Goal: Information Seeking & Learning: Learn about a topic

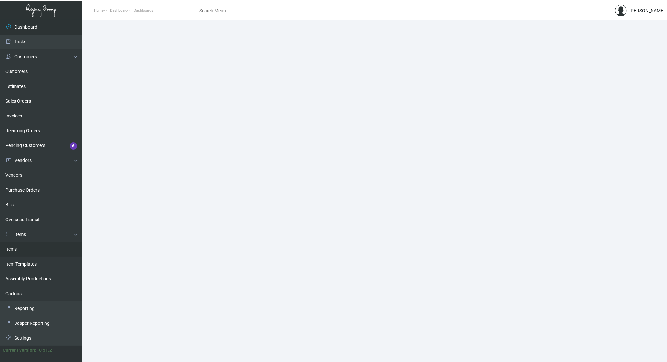
click at [20, 246] on link "Items" at bounding box center [41, 249] width 82 height 15
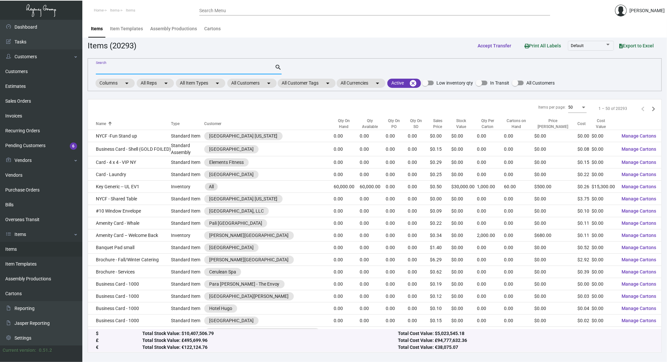
click at [177, 69] on input "Search" at bounding box center [185, 69] width 179 height 5
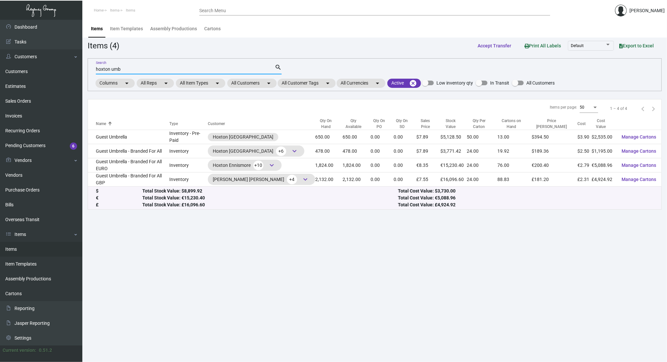
type input "hoxton umb"
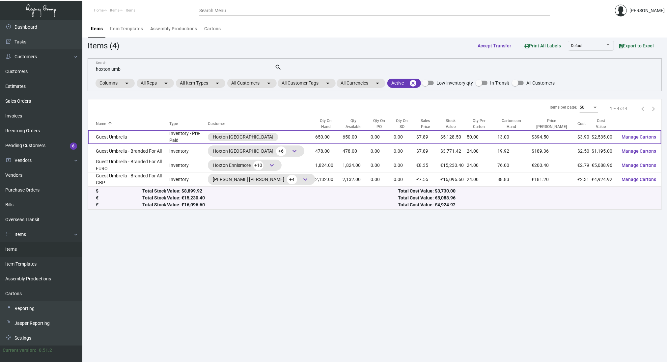
click at [106, 131] on td "Guest Umbrella" at bounding box center [128, 137] width 81 height 14
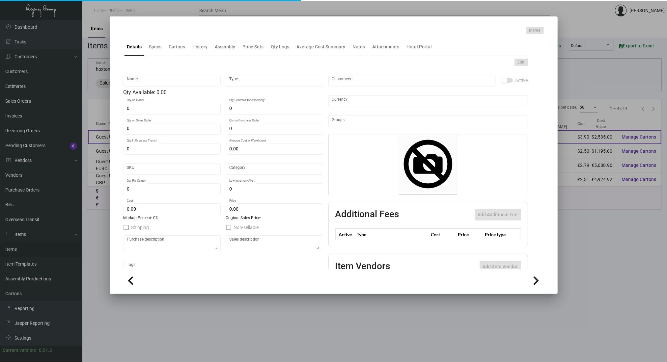
type input "Guest Umbrella"
type input "Inventory - Pre-Paid"
type input "650"
type input "$ 0.00"
type input "1508"
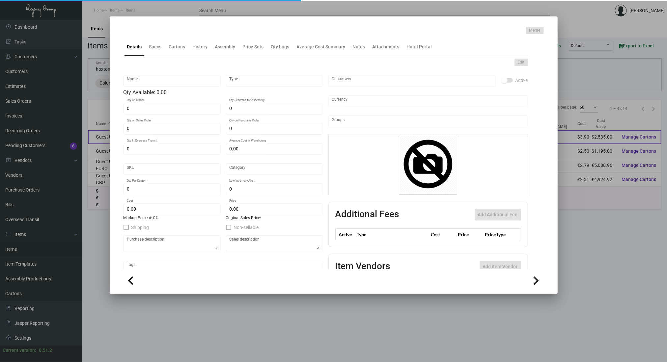
type input "Standard"
type input "50"
type input "$ 3.90"
type input "$ 7.89"
type textarea "Portland Guest Umbrellas: Size 48" arc umbrella, 8 panel auto-open umbrella, wo…"
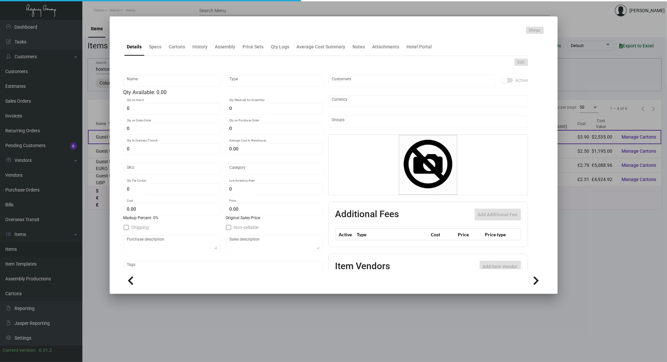
type textarea "Portland Guest Umbrellas: Size 48" arc umbrella, 8 panel auto-open umbrella, wo…"
checkbox input "true"
type input "United States Dollar $"
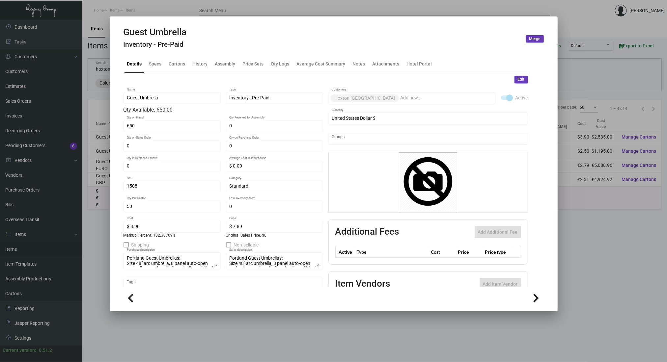
click at [96, 271] on div at bounding box center [333, 181] width 667 height 362
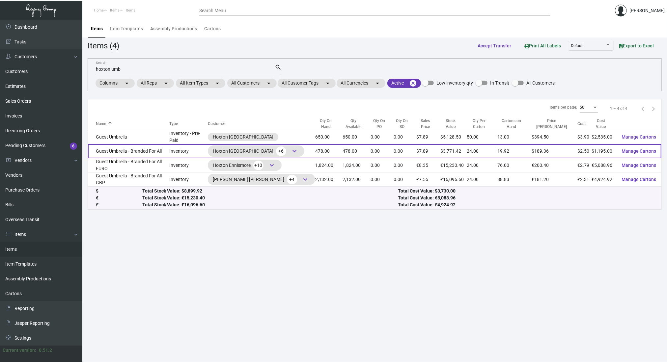
click at [120, 149] on td "Guest Umbrella - Branded For All" at bounding box center [128, 151] width 81 height 14
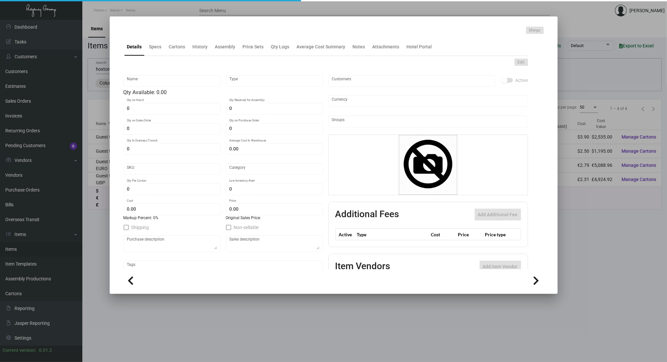
click at [581, 224] on div at bounding box center [333, 181] width 667 height 362
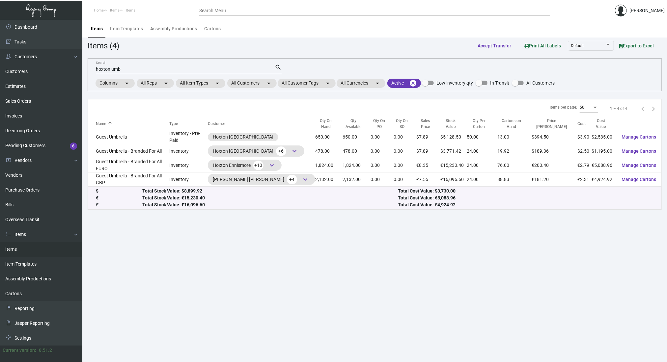
click at [579, 237] on main "Items Item Templates Assembly Productions Cartons Items (4) Accept Transfer Pri…" at bounding box center [374, 191] width 585 height 343
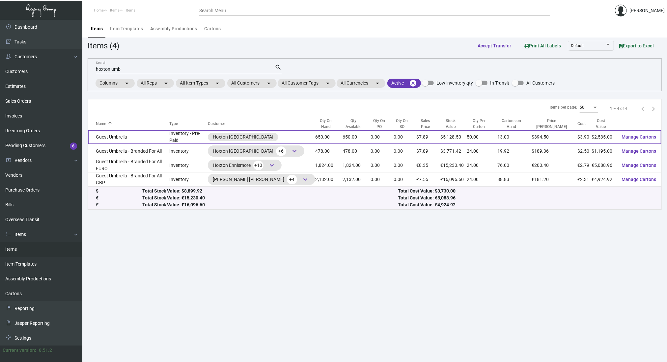
click at [156, 134] on td "Guest Umbrella" at bounding box center [128, 137] width 81 height 14
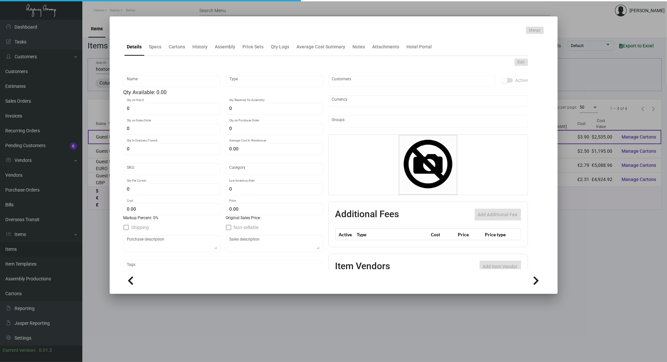
type input "Guest Umbrella"
type input "Inventory - Pre-Paid"
type input "650"
type input "$ 0.00"
type input "1508"
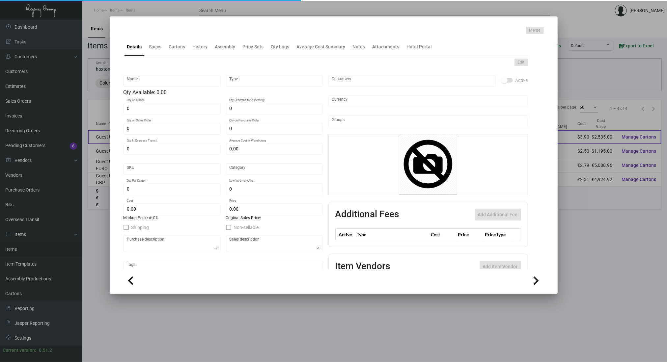
type input "Standard"
type input "50"
type input "$ 3.90"
type input "$ 7.89"
type textarea "Portland Guest Umbrellas: Size 48" arc umbrella, 8 panel auto-open umbrella, wo…"
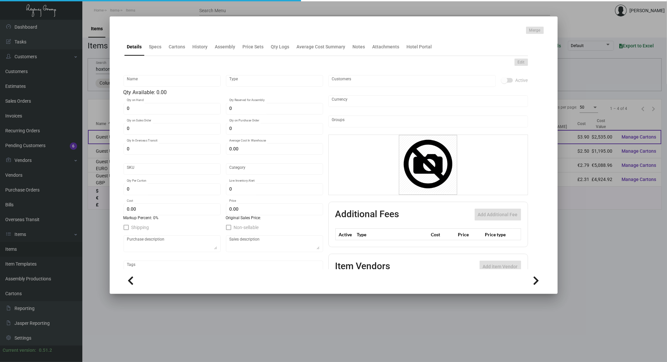
type textarea "Portland Guest Umbrellas: Size 48" arc umbrella, 8 panel auto-open umbrella, wo…"
checkbox input "true"
type input "United States Dollar $"
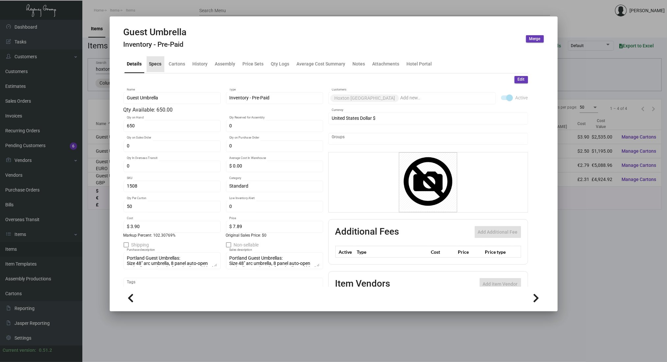
click at [153, 64] on div "Specs" at bounding box center [155, 64] width 13 height 7
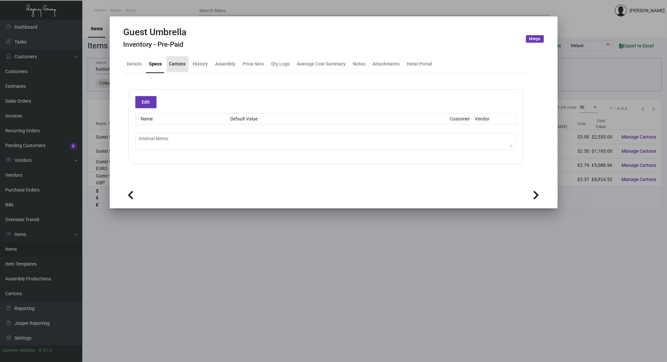
click at [179, 62] on div "Cartons" at bounding box center [177, 64] width 16 height 7
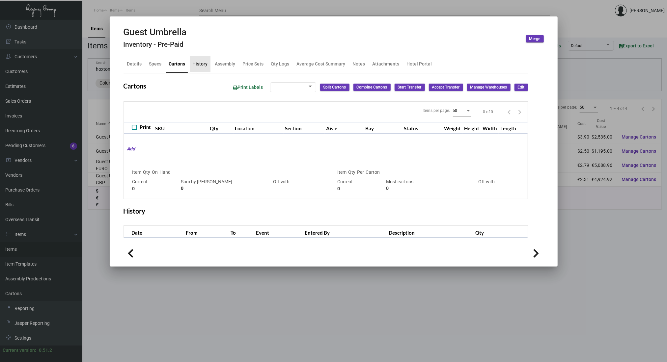
click at [203, 64] on div "History" at bounding box center [200, 64] width 15 height 7
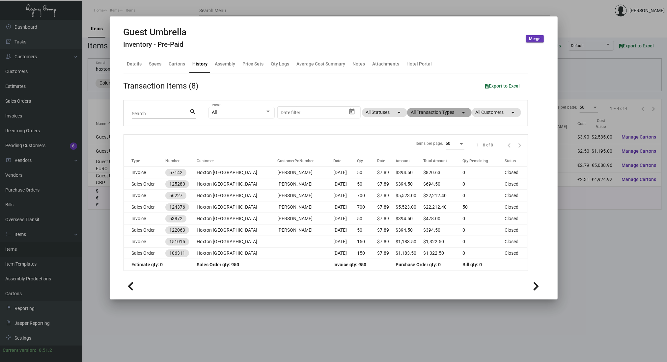
click at [443, 110] on mat-chip "All Transaction Types arrow_drop_down" at bounding box center [439, 112] width 65 height 9
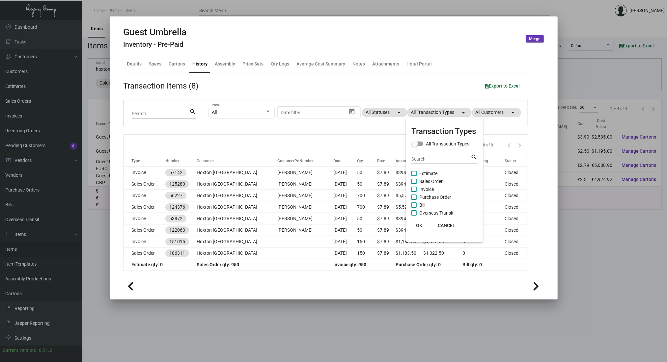
click at [440, 196] on span "Purchase Order" at bounding box center [435, 197] width 32 height 8
click at [414, 200] on input "Purchase Order" at bounding box center [414, 200] width 0 height 0
checkbox input "true"
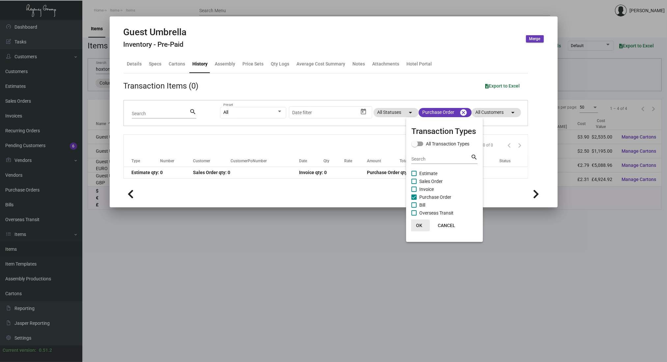
click at [423, 223] on button "OK" at bounding box center [419, 226] width 21 height 12
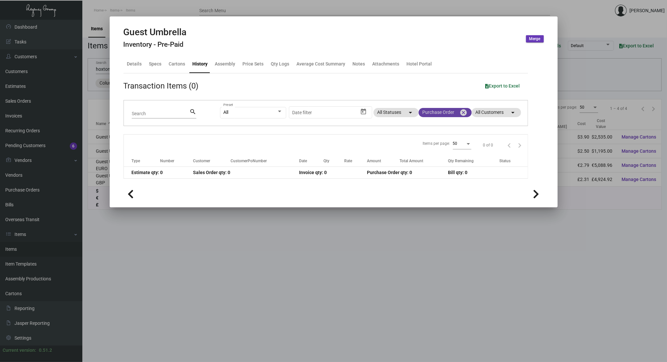
drag, startPoint x: 458, startPoint y: 116, endPoint x: 463, endPoint y: 109, distance: 8.4
click at [463, 109] on mat-chip "Purchase Order cancel" at bounding box center [445, 112] width 53 height 9
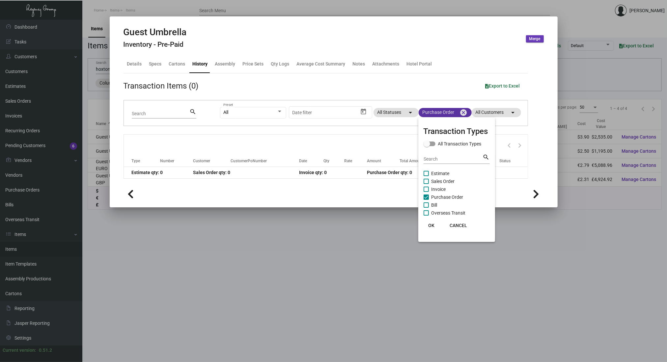
click at [463, 109] on div at bounding box center [333, 181] width 667 height 362
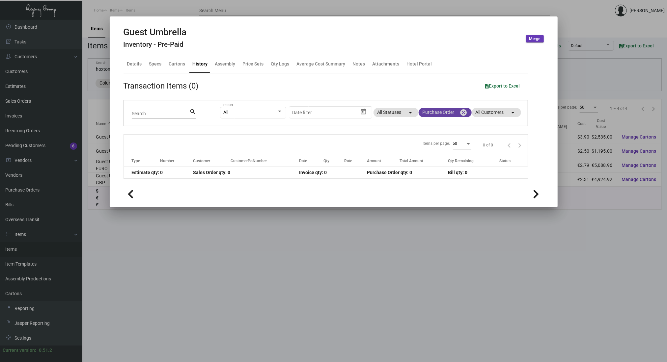
click at [462, 114] on mat-icon "cancel" at bounding box center [464, 113] width 8 height 8
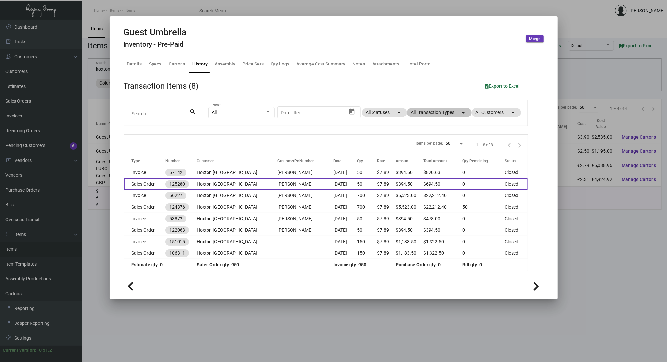
click at [277, 181] on td "[PERSON_NAME]" at bounding box center [305, 185] width 56 height 12
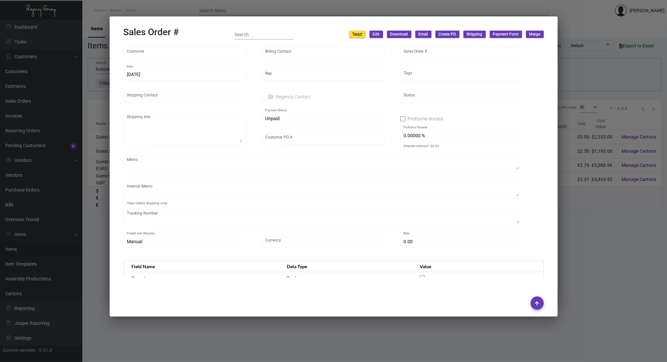
type input "Hoxton [GEOGRAPHIC_DATA]"
type input "Accounts Payable"
type input "125280"
type input "[DATE]"
type input "[PERSON_NAME]"
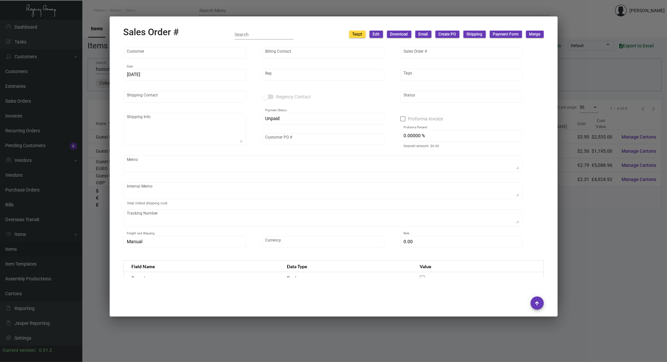
type input "[PERSON_NAME]"
type textarea "Hoxton Portland [PERSON_NAME] [STREET_ADDRESS]"
type input "[PERSON_NAME]"
type textarea "96.13"
type input "United States Dollar $"
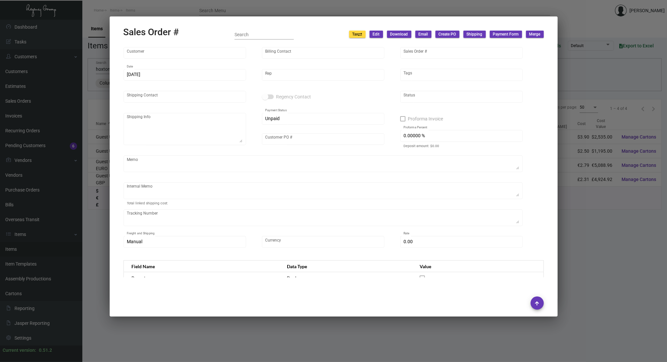
type input "$ 0.00"
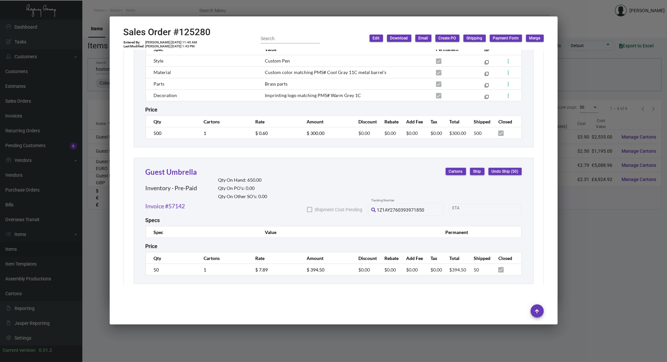
scroll to position [460, 0]
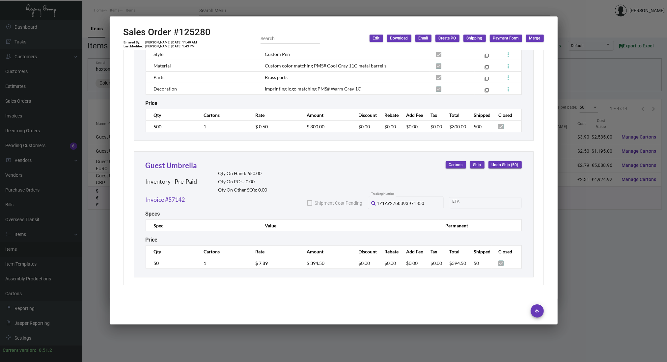
click at [102, 257] on div at bounding box center [333, 181] width 667 height 362
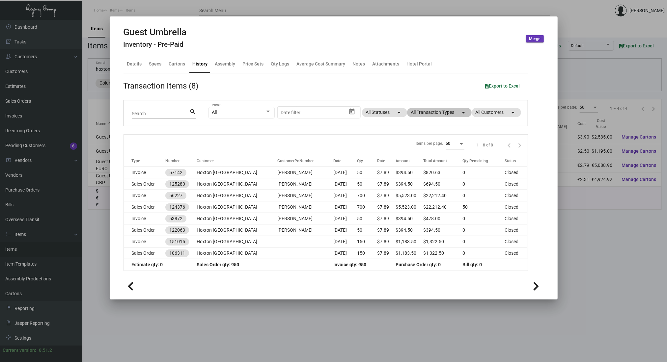
click at [96, 255] on div at bounding box center [333, 181] width 667 height 362
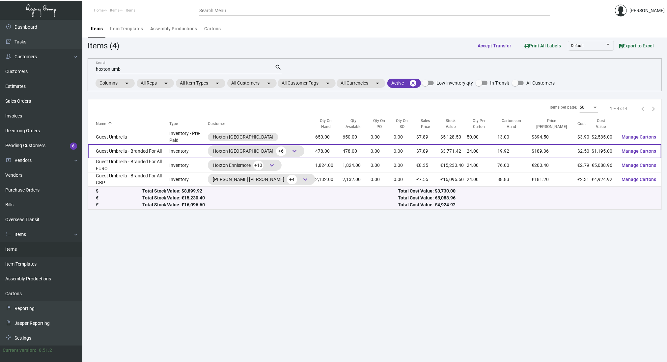
click at [291, 148] on span "keyboard_arrow_down" at bounding box center [295, 151] width 8 height 8
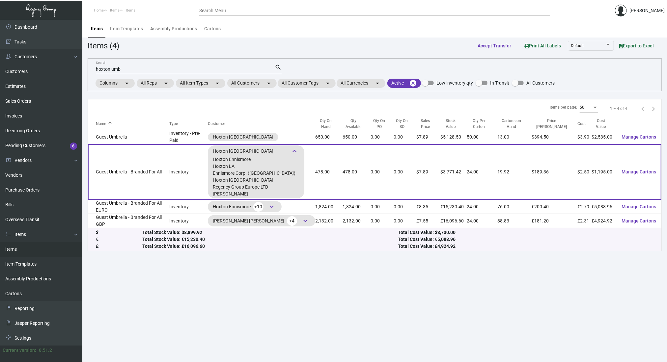
click at [109, 158] on td "Guest Umbrella - Branded For All" at bounding box center [128, 172] width 81 height 56
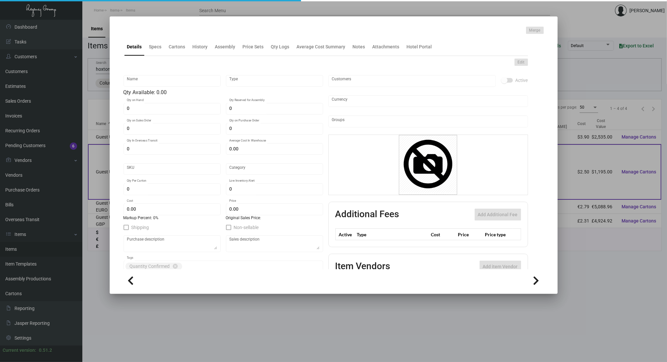
type input "Guest Umbrella - Branded For All"
type input "Inventory"
type input "478"
type input "$ 5.56"
type input "1491"
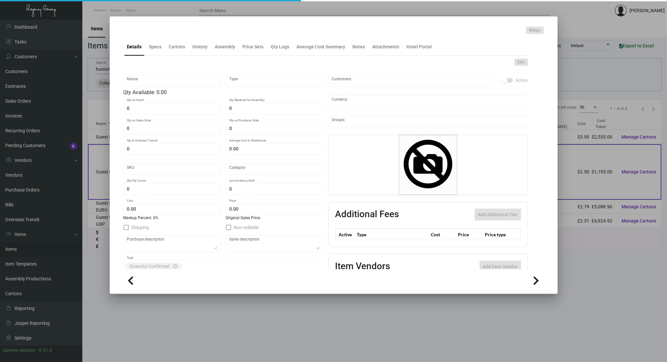
type input "Standard"
type input "24"
type input "200"
type input "$ 2.50"
type input "$ 7.89"
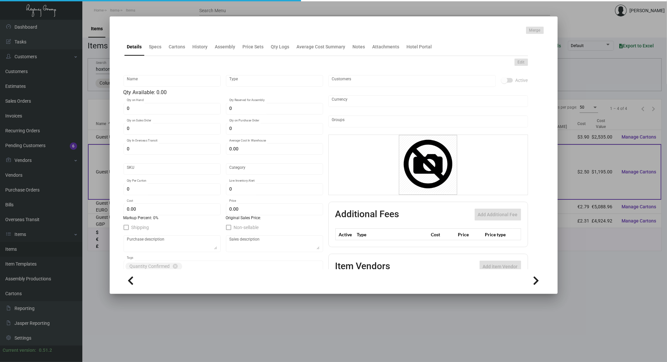
type textarea "Umbrella: Size 48" arc umbrella, 8 panel auto-open umbrella, wooden shaft umbre…"
checkbox input "true"
type input "United States Dollar $"
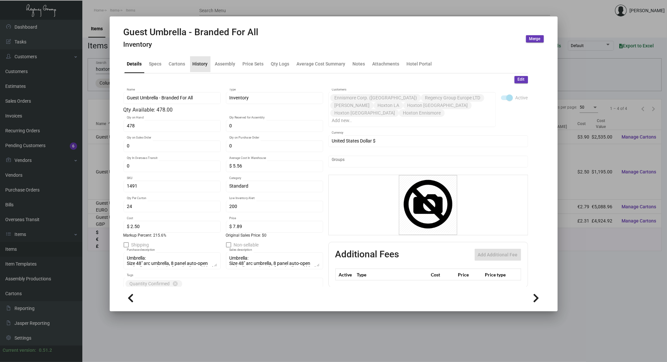
click at [202, 65] on div "History" at bounding box center [200, 64] width 15 height 7
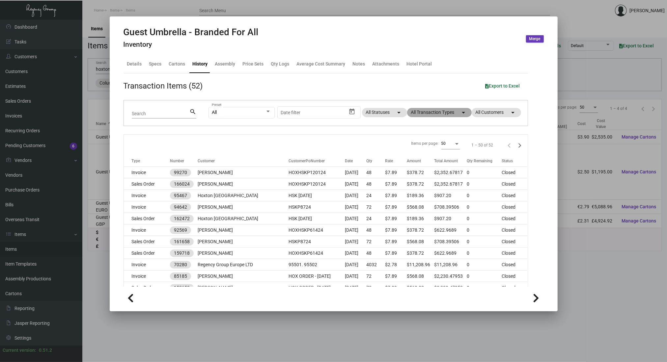
click at [432, 110] on mat-chip "All Transaction Types arrow_drop_down" at bounding box center [439, 112] width 65 height 9
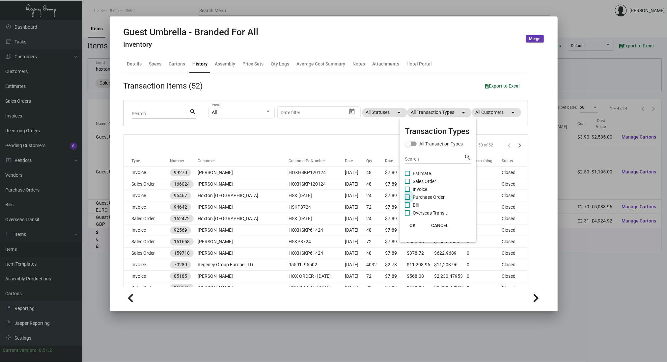
click at [419, 197] on span "Purchase Order" at bounding box center [429, 197] width 32 height 8
click at [407, 200] on input "Purchase Order" at bounding box center [407, 200] width 0 height 0
checkbox input "true"
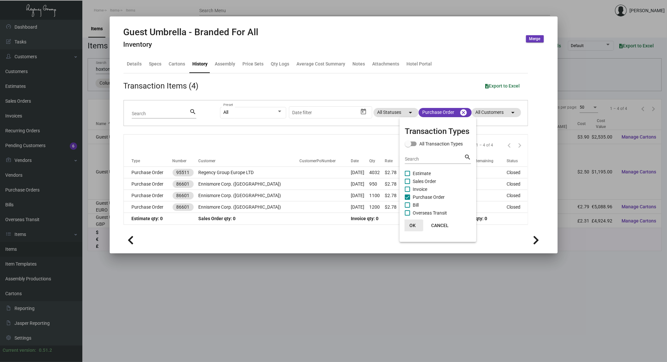
click at [412, 224] on span "OK" at bounding box center [412, 225] width 6 height 5
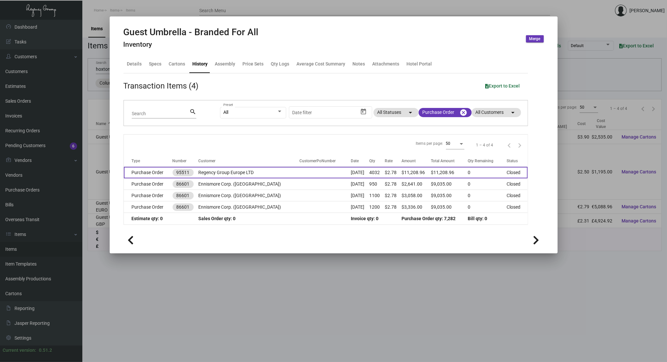
click at [162, 172] on td "Purchase Order" at bounding box center [148, 173] width 49 height 12
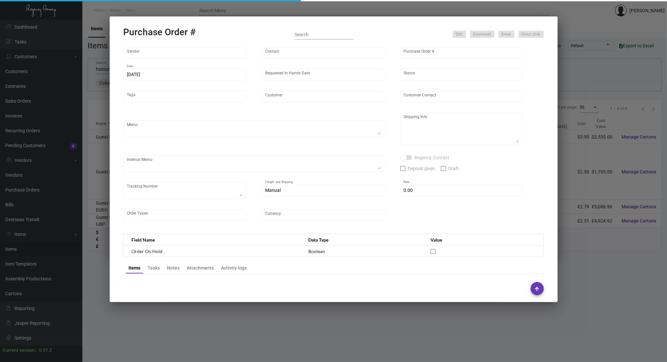
type input "Shanghai East Industrial Co., Ltd,"
type input "[PERSON_NAME]"
type input "95511"
type input "[DATE]"
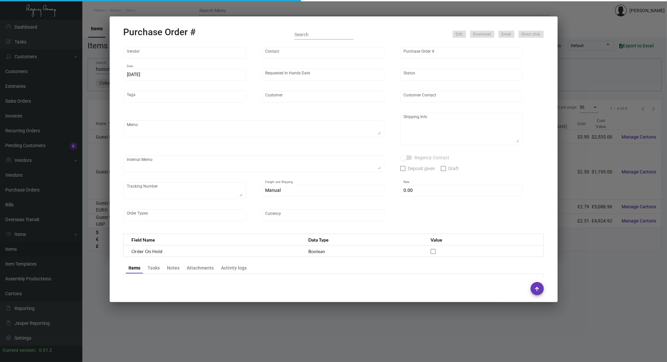
type input "Regency Group Europe LTD"
type input "[PERSON_NAME]"
type textarea "Hoxton Ennismore umbrella -- 2016pcs for [GEOGRAPHIC_DATA], 2016pcs for EURO."
type textarea "Regency Group Europe LTD - [PERSON_NAME] [STREET_ADDRESS]"
type input "$ 0.00"
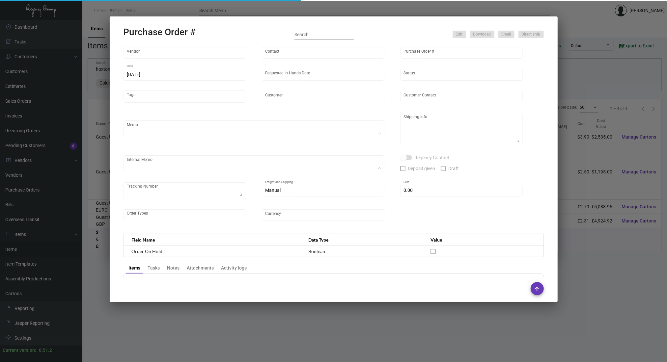
type input "United States Dollar $"
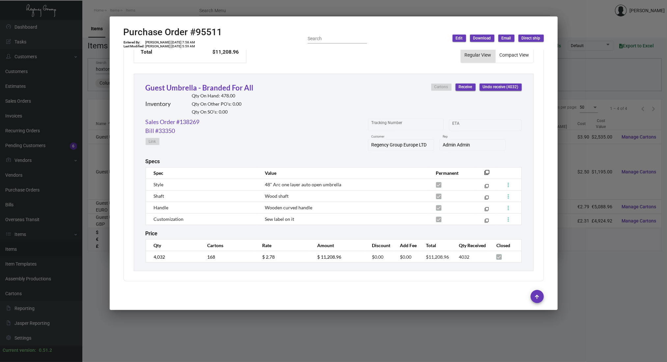
scroll to position [286, 0]
click at [265, 346] on div at bounding box center [333, 181] width 667 height 362
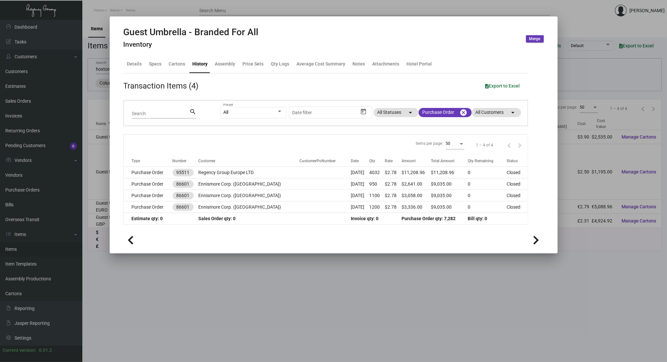
click at [184, 306] on div at bounding box center [333, 181] width 667 height 362
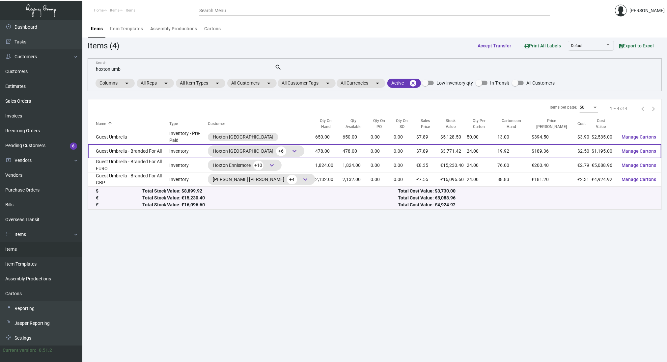
click at [113, 147] on td "Guest Umbrella - Branded For All" at bounding box center [128, 151] width 81 height 14
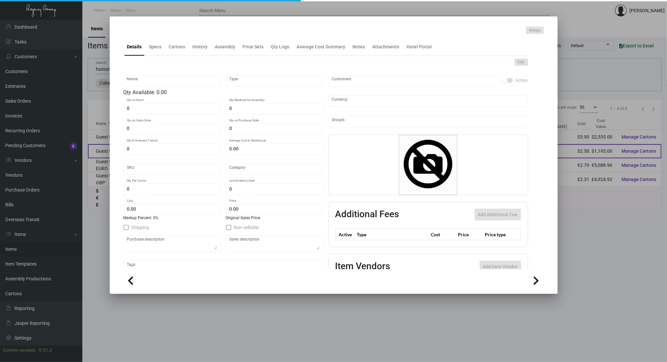
type input "Guest Umbrella - Branded For All"
type input "Inventory"
type input "478"
type input "$ 5.56"
type input "1491"
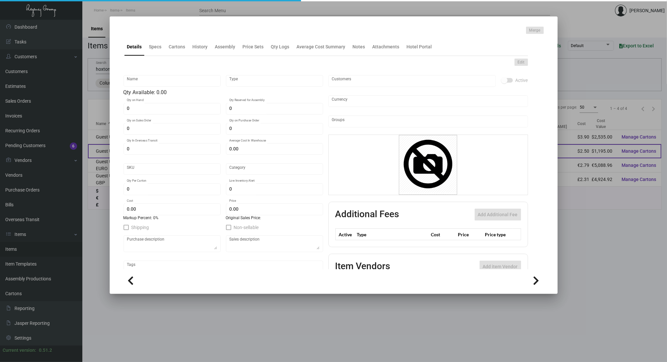
type input "Standard"
type input "24"
type input "200"
type input "$ 2.50"
type input "$ 7.89"
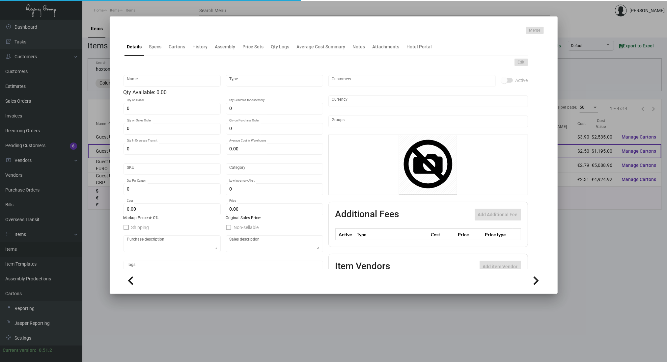
type textarea "Umbrella: Size 48" arc umbrella, 8 panel auto-open umbrella, wooden shaft umbre…"
checkbox input "true"
type input "United States Dollar $"
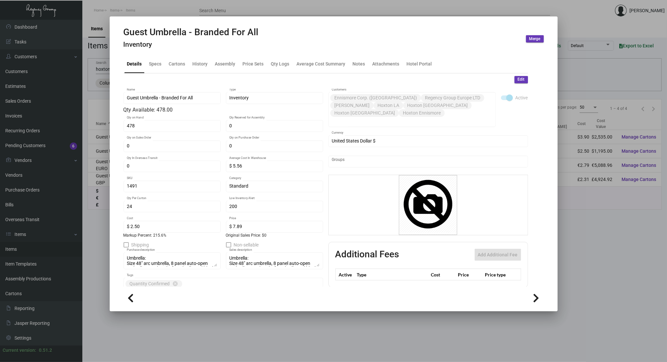
scroll to position [51, 0]
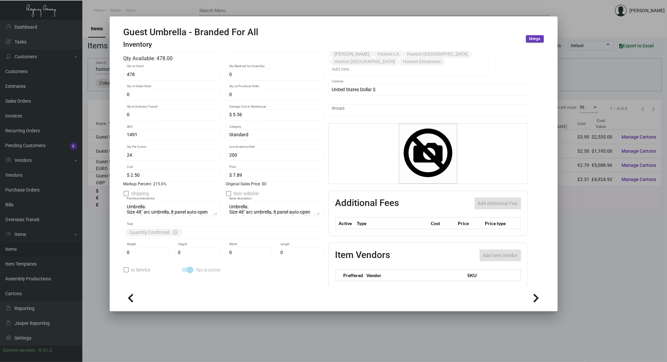
drag, startPoint x: 264, startPoint y: 163, endPoint x: 218, endPoint y: 223, distance: 75.8
click at [218, 223] on div "Umbrella: Size 48" arc umbrella, 8 panel auto-open umbrella, wooden shaft umbre…" at bounding box center [172, 212] width 97 height 23
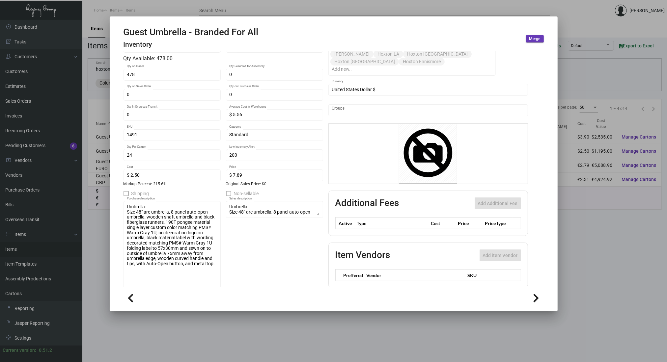
click at [221, 290] on ng-component "Guest Umbrella - Branded For All Inventory Merge Details Specs Cartons History …" at bounding box center [334, 168] width 420 height 283
